Goal: Task Accomplishment & Management: Use online tool/utility

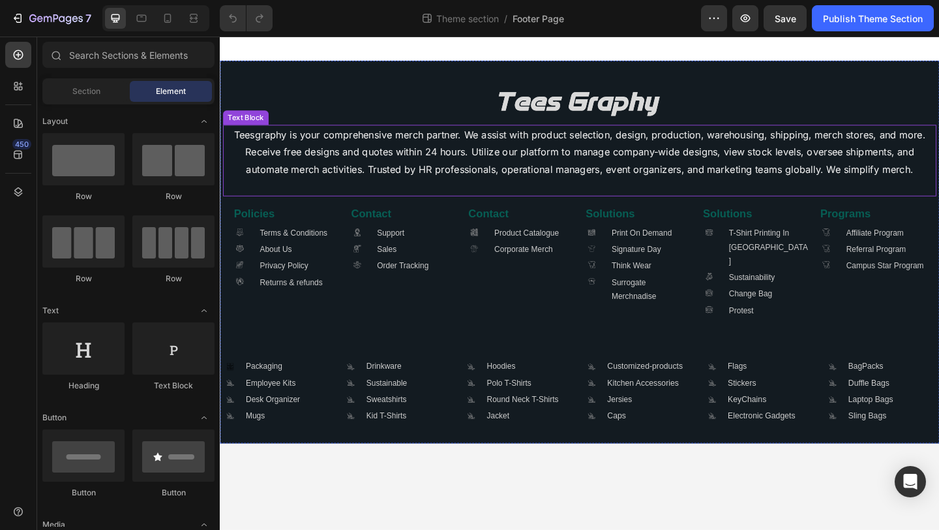
click at [385, 194] on p "Teesgraphy is your comprehensive merch partner. We assist with product selectio…" at bounding box center [611, 171] width 774 height 75
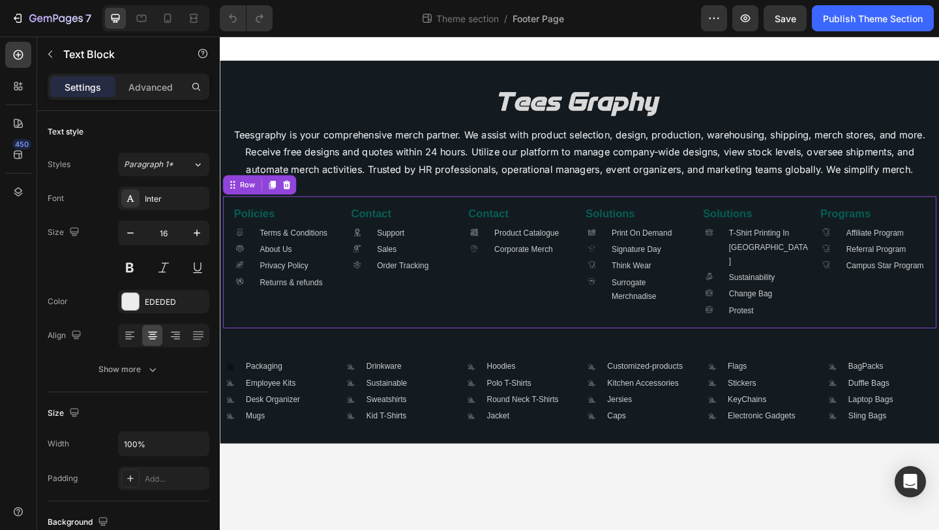
click at [367, 324] on div "Contact Heading .id581908582774080096 .cls-1 { fill: #a8a7a7; stroke-width: 0px…" at bounding box center [419, 281] width 117 height 123
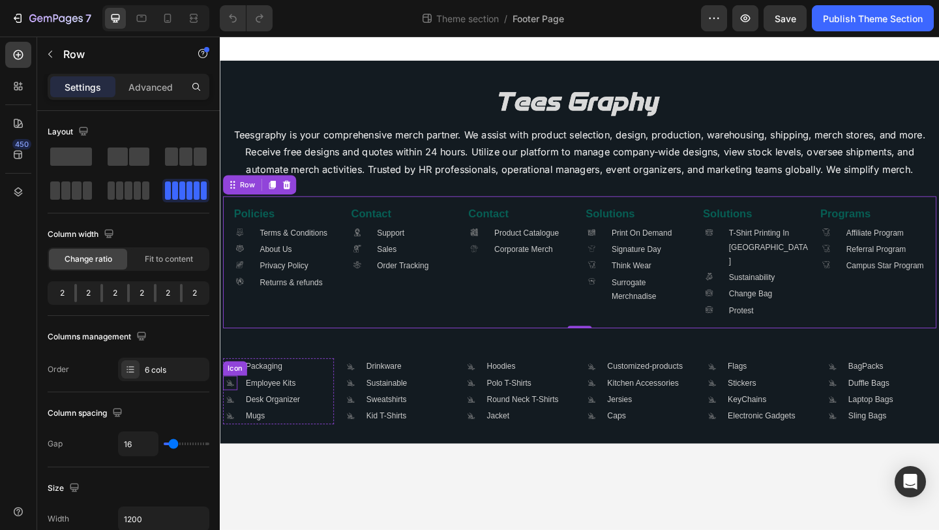
click at [233, 405] on icon ".id581668665934479914 .cls-1 { fill: #a8a7a7; }" at bounding box center [231, 413] width 16 height 16
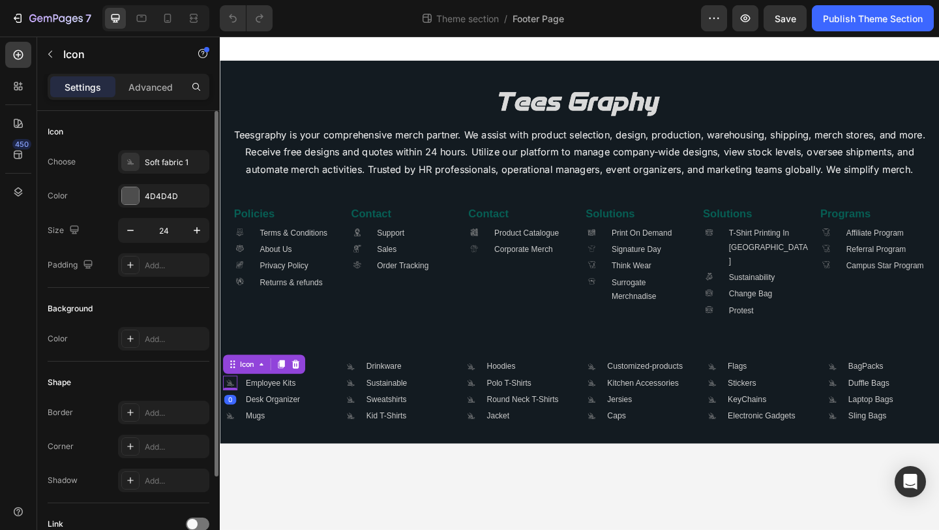
click at [167, 361] on div "Icon Choose .id581668665934479914 .cls-1 { fill: #a8a7a7; } Soft fabric 1 Color…" at bounding box center [129, 432] width 162 height 142
click at [142, 167] on div ".id581668665934479914 .cls-1 { fill: #a8a7a7; } Soft fabric 1" at bounding box center [163, 161] width 91 height 23
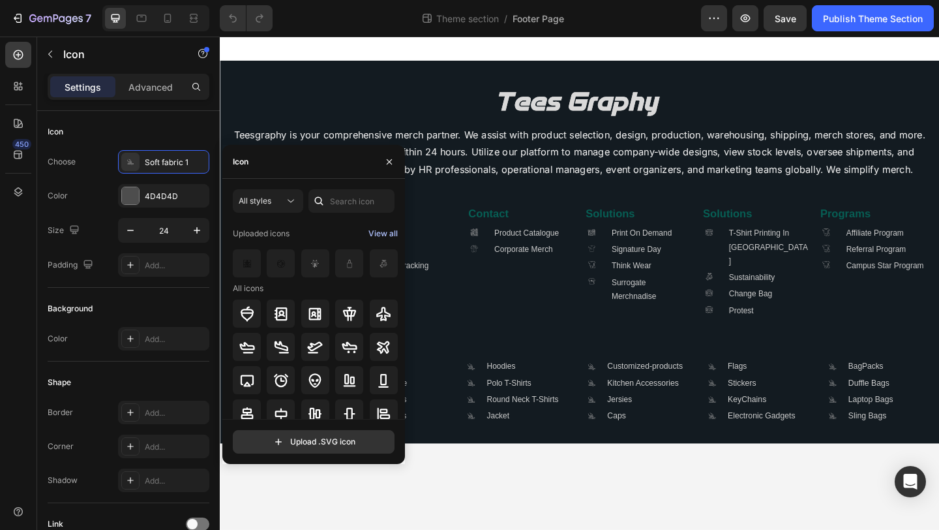
click at [387, 234] on div "View all" at bounding box center [383, 234] width 29 height 16
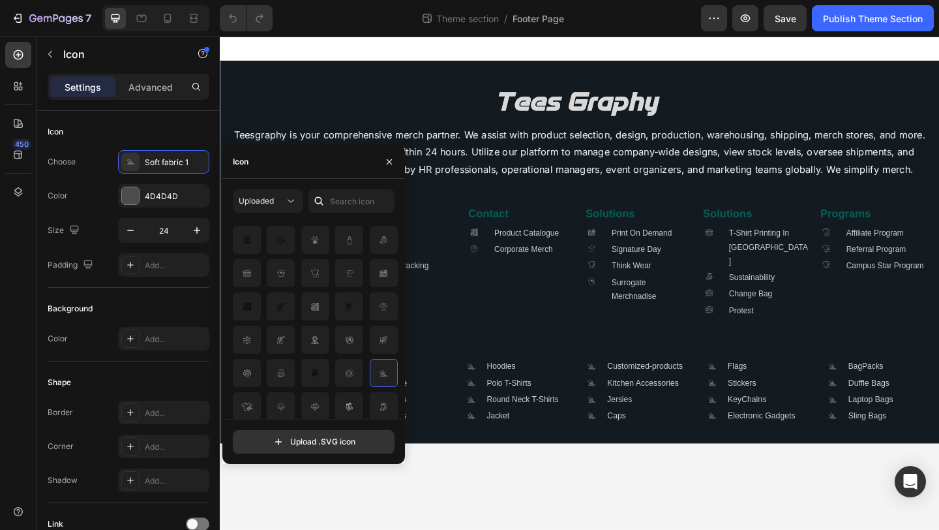
scroll to position [25, 0]
click at [348, 410] on img at bounding box center [350, 405] width 16 height 16
click at [467, 475] on body "Image Teesgraphy is your comprehensive merch partner. We assist with product se…" at bounding box center [611, 305] width 783 height 536
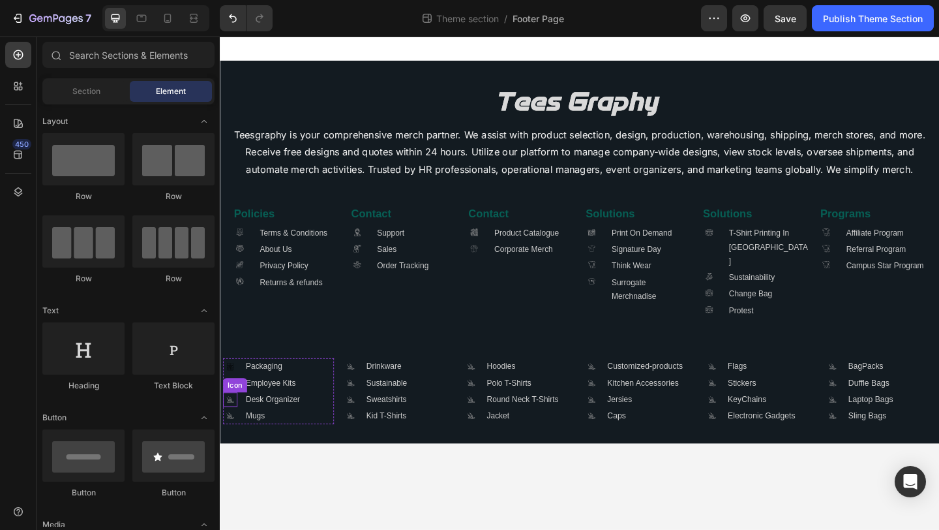
click at [230, 434] on icon at bounding box center [231, 434] width 7 height 1
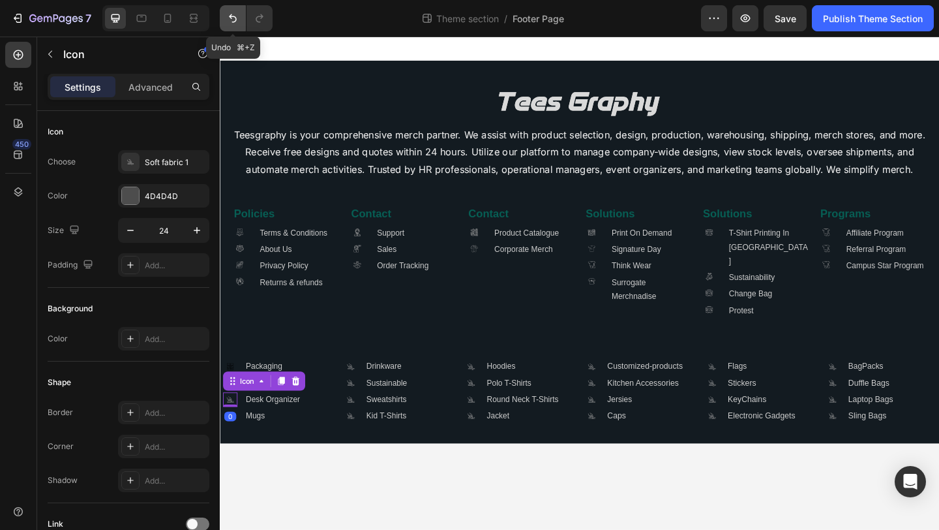
click at [230, 20] on icon "Undo/Redo" at bounding box center [232, 18] width 13 height 13
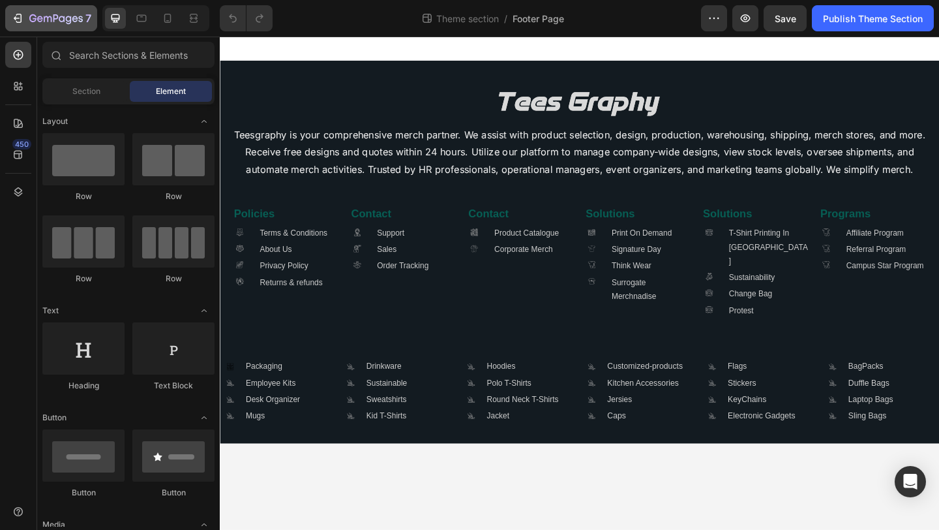
click at [37, 19] on icon "button" at bounding box center [40, 19] width 6 height 6
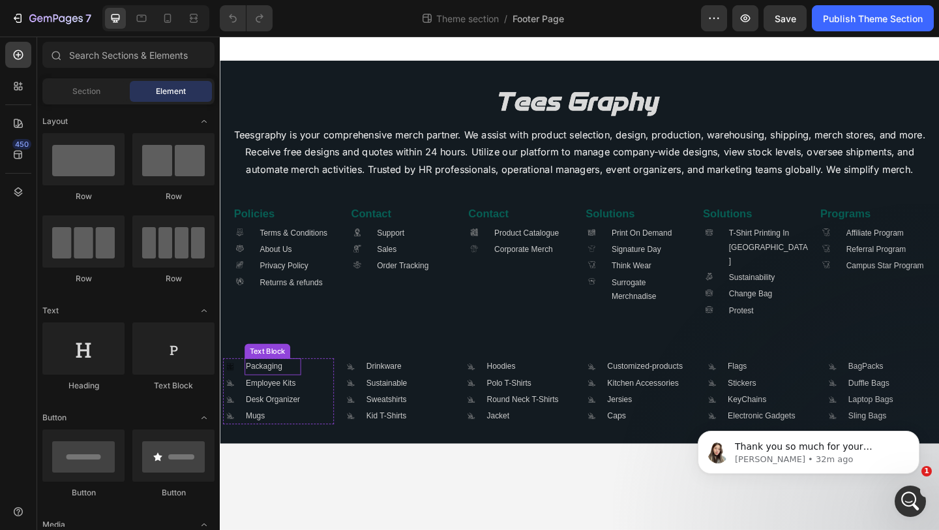
click at [306, 388] on div "Packaging" at bounding box center [277, 395] width 61 height 18
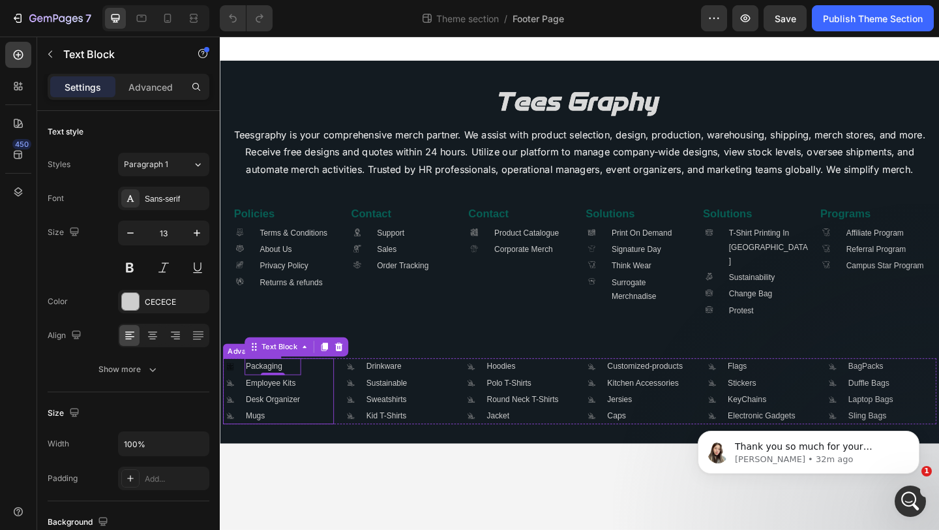
click at [322, 410] on div ".id581918440646771648 .cls-1 { fill: "currentcolour"; } Icon Packaging Text Blo…" at bounding box center [283, 422] width 121 height 72
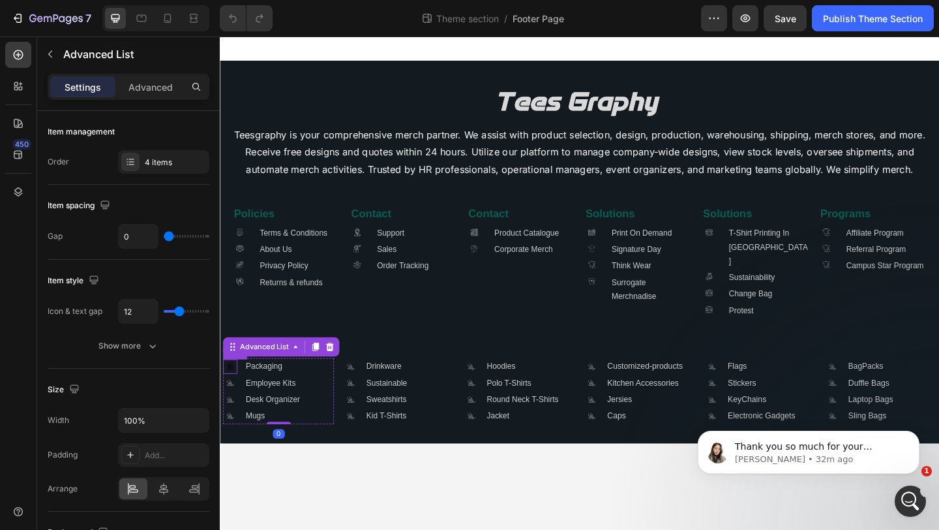
click at [233, 387] on icon ".id581918440646771648 .cls-1 { fill: "currentcolour"; }" at bounding box center [231, 395] width 16 height 16
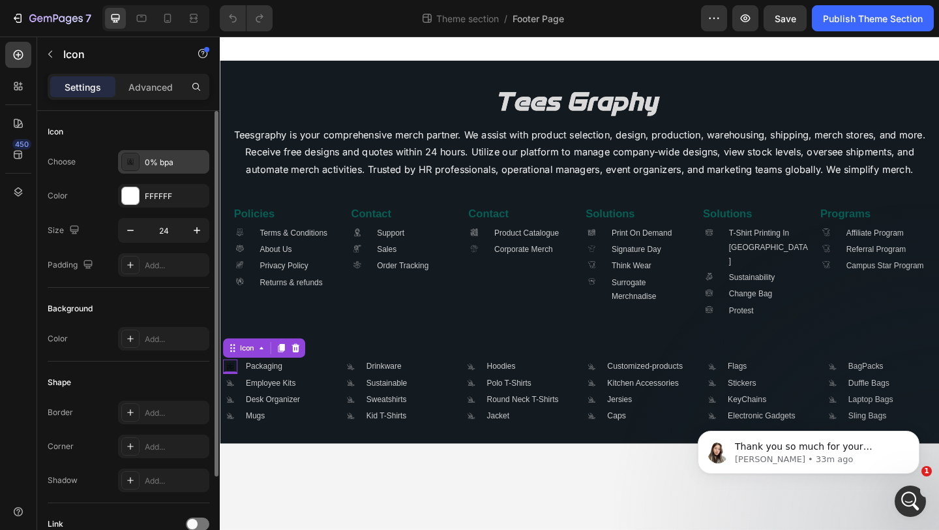
click at [190, 168] on div ".id581918440646771648 .cls-1 { fill: "currentcolour"; } 0% bpa" at bounding box center [163, 161] width 91 height 23
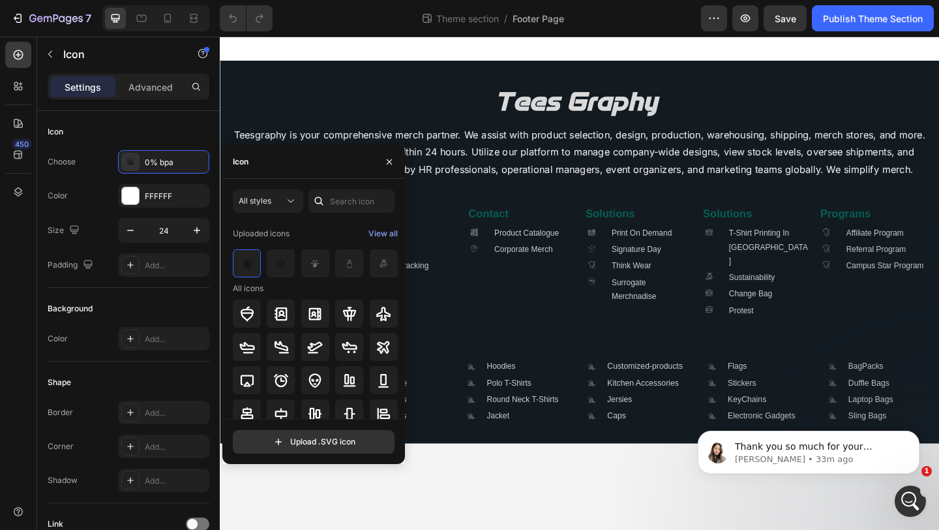
click at [382, 224] on button "View all" at bounding box center [383, 233] width 31 height 21
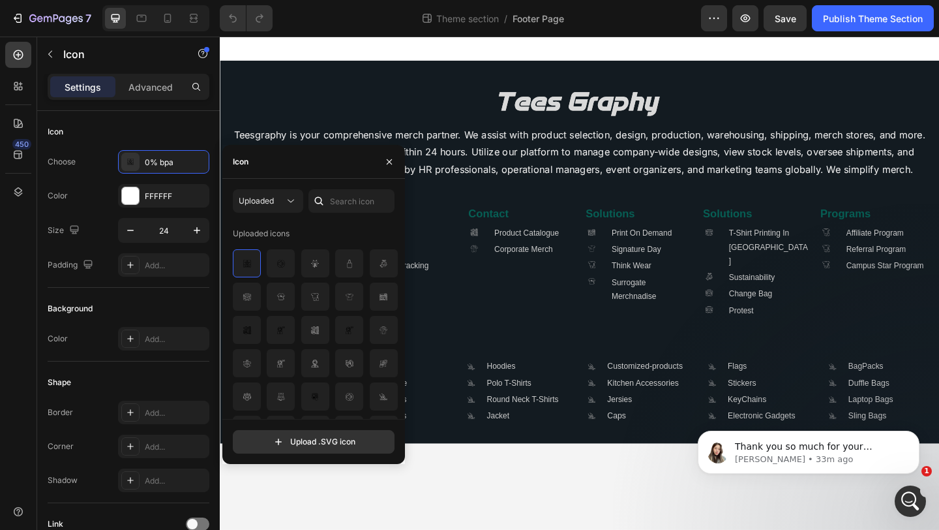
click at [524, 529] on body "Image Teesgraphy is your comprehensive merch partner. We assist with product se…" at bounding box center [611, 305] width 783 height 536
